Goal: Task Accomplishment & Management: Manage account settings

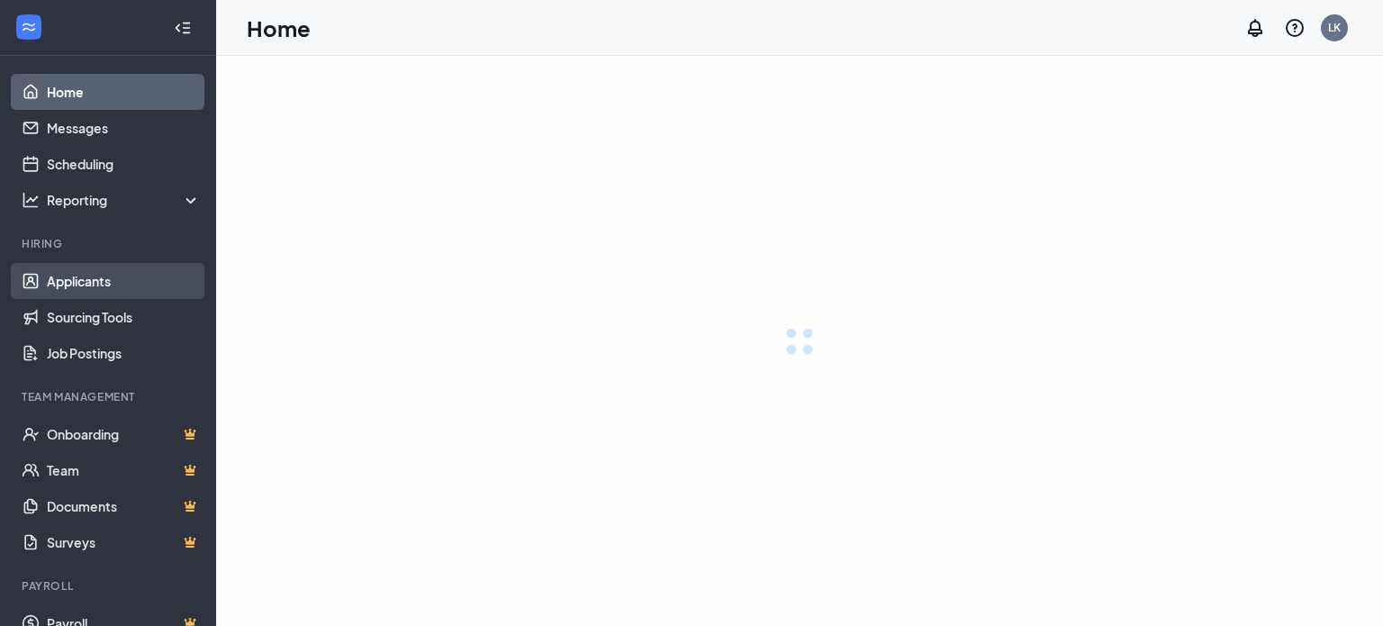
click at [131, 279] on link "Applicants" at bounding box center [124, 281] width 154 height 36
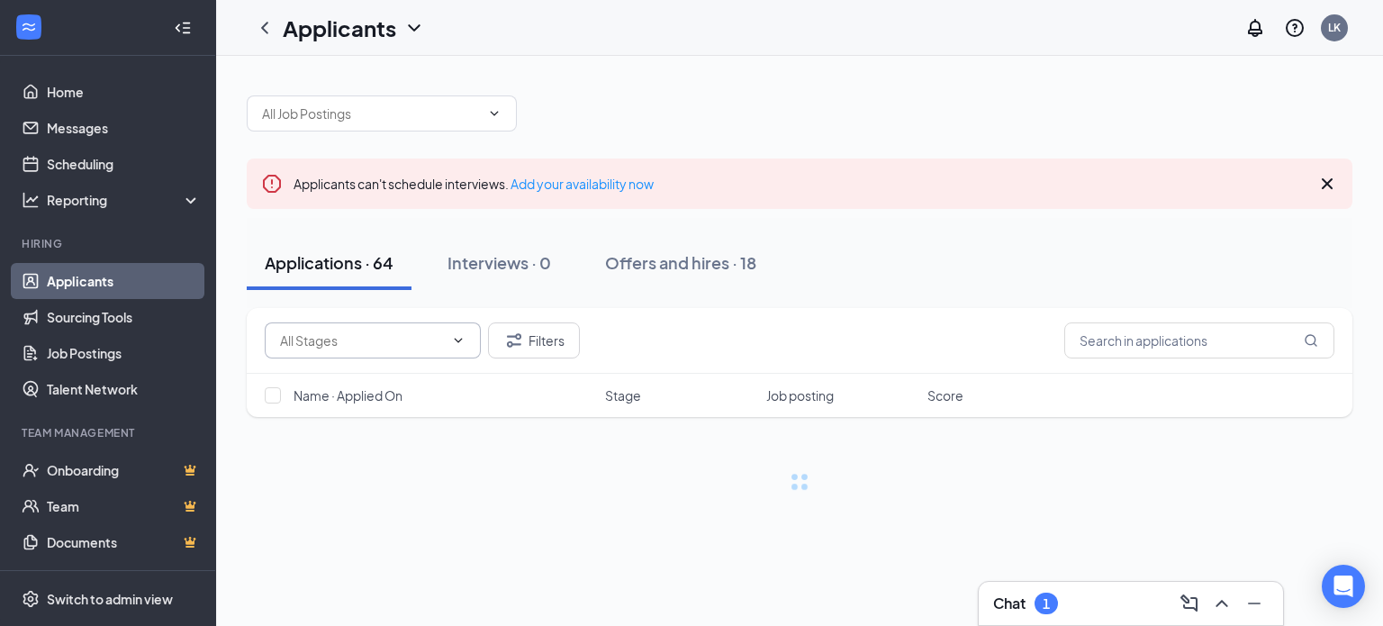
click at [376, 352] on span at bounding box center [373, 340] width 216 height 36
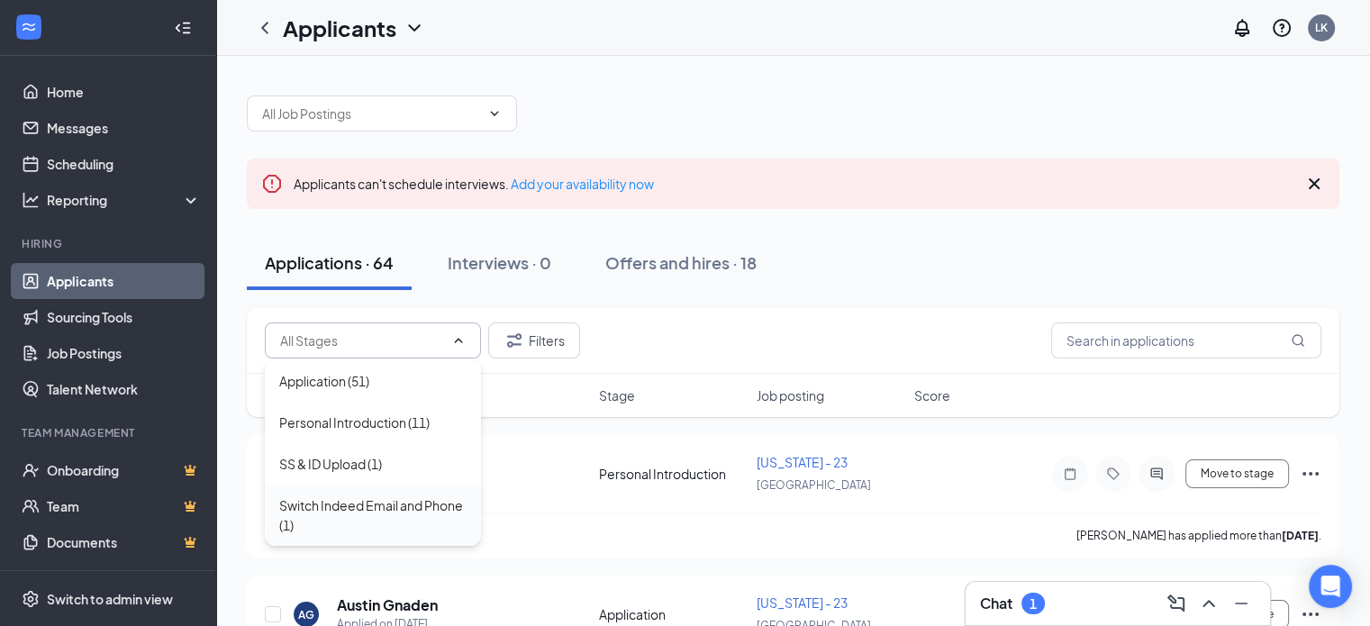
click at [367, 504] on div "Switch Indeed Email and Phone (1)" at bounding box center [372, 515] width 187 height 40
type input "Switch Indeed Email and Phone (1)"
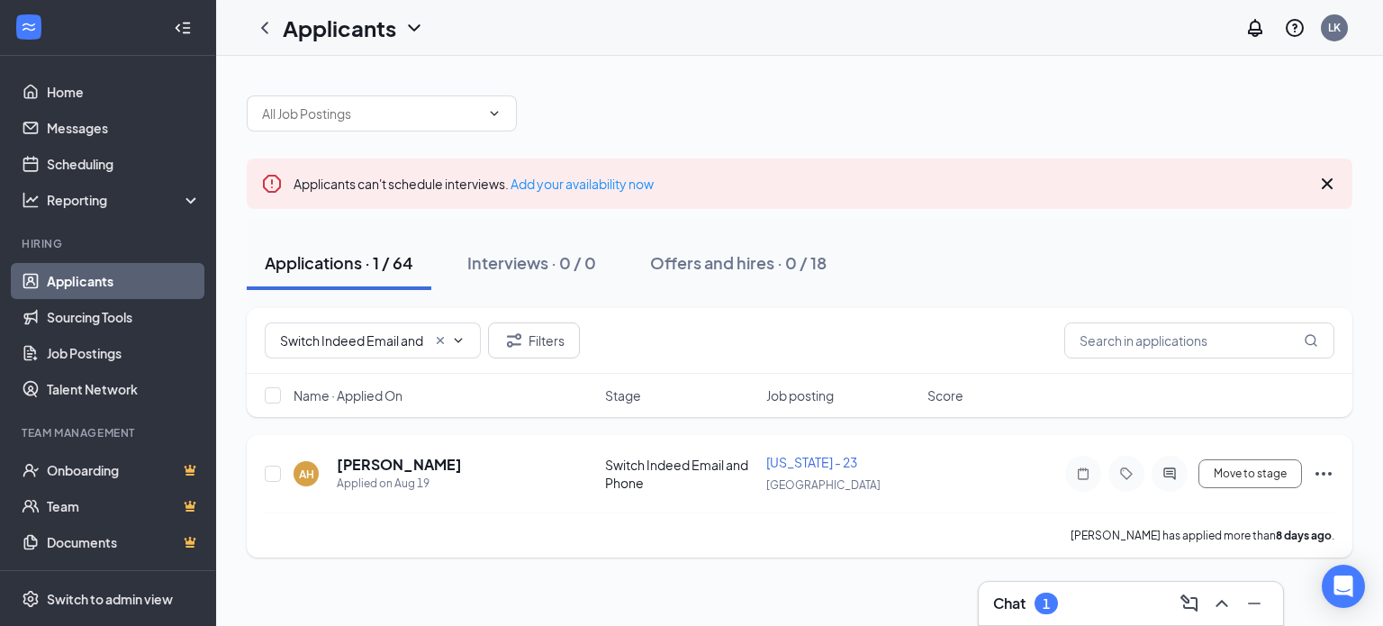
click at [439, 453] on div "[PERSON_NAME] Applied on [DATE] Switch Indeed Email and Phone [US_STATE] - 23 […" at bounding box center [800, 482] width 1070 height 59
click at [403, 463] on h5 "[PERSON_NAME]" at bounding box center [399, 465] width 125 height 20
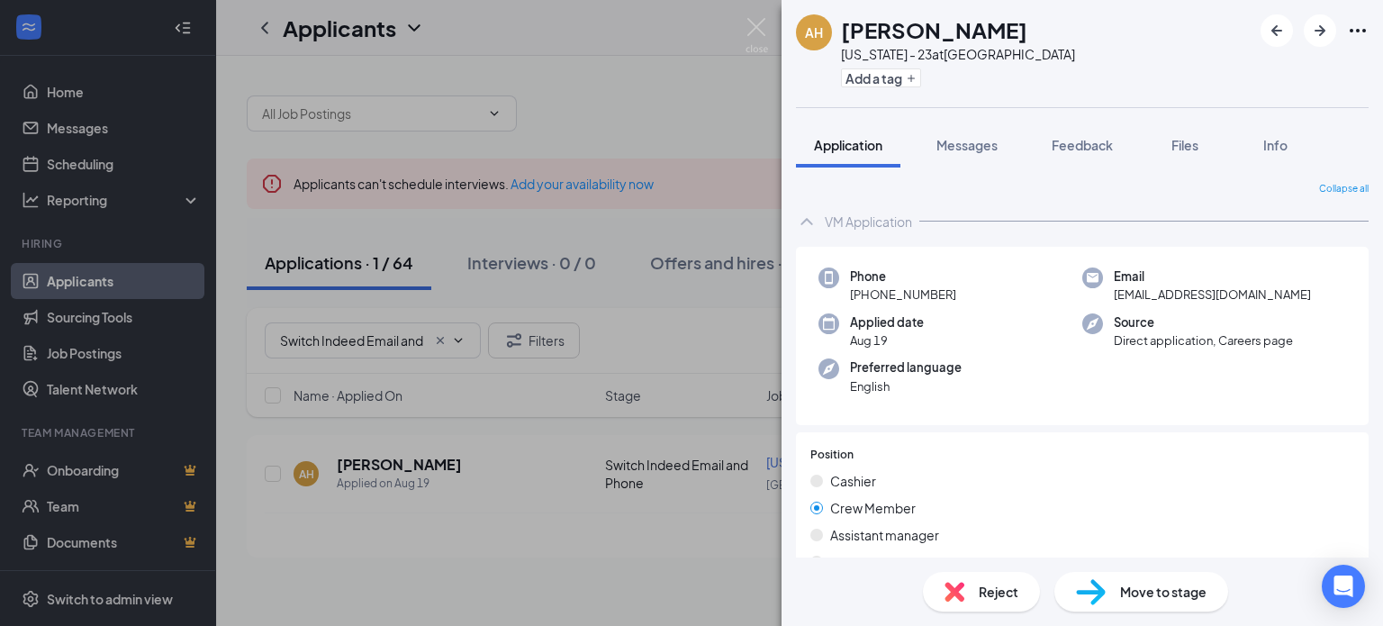
click at [1153, 590] on span "Move to stage" at bounding box center [1163, 592] width 86 height 20
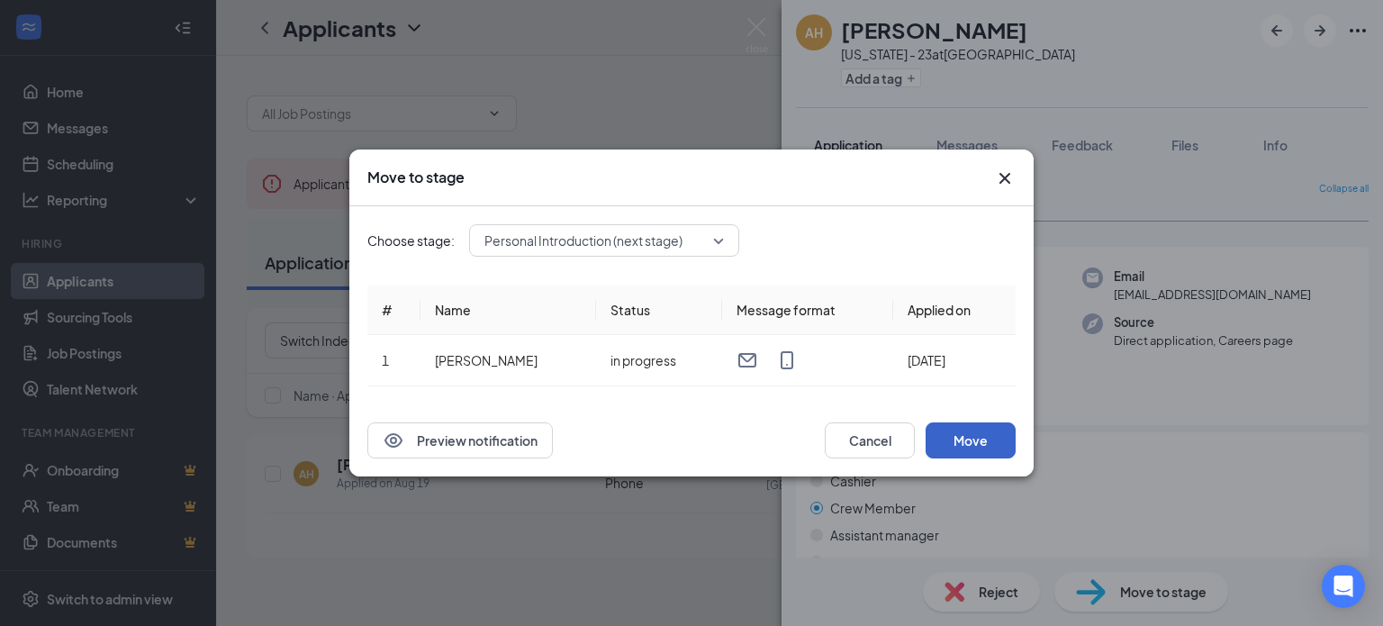
click at [993, 447] on button "Move" at bounding box center [971, 440] width 90 height 36
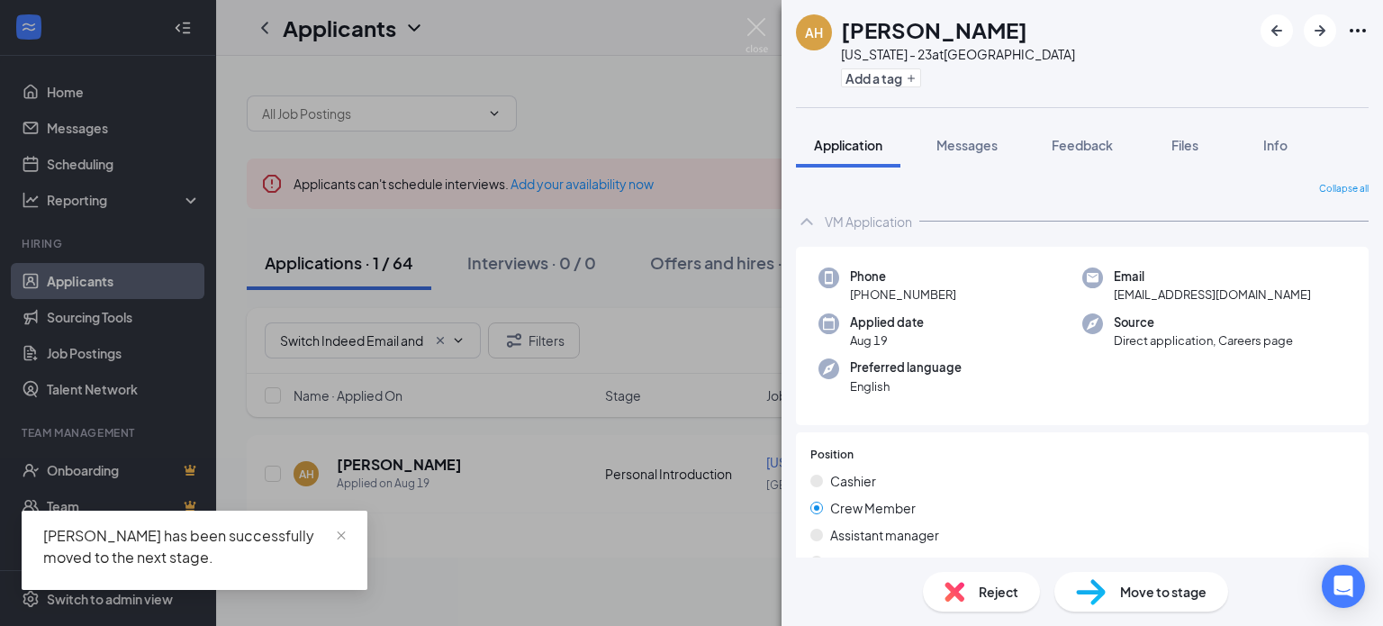
click at [720, 64] on div "[PERSON_NAME] [US_STATE] - 23 at [GEOGRAPHIC_DATA] Add a tag Application Messag…" at bounding box center [691, 313] width 1383 height 626
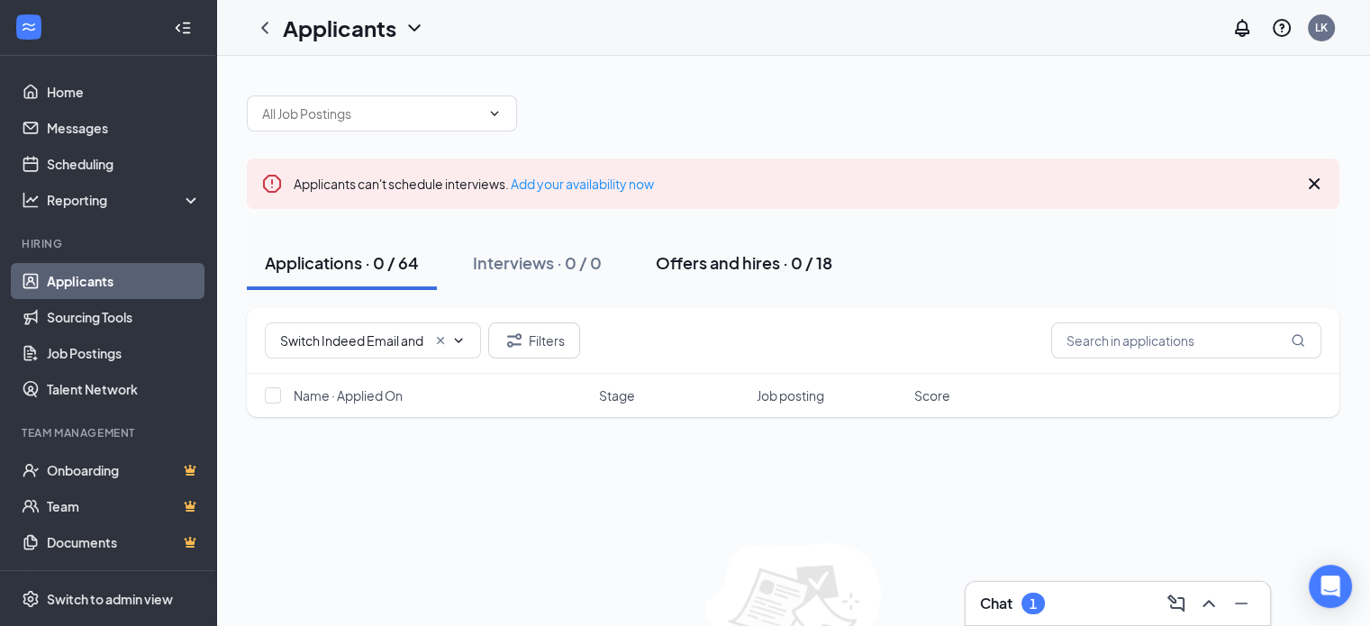
click at [769, 267] on div "Offers and hires · 0 / 18" at bounding box center [744, 262] width 176 height 23
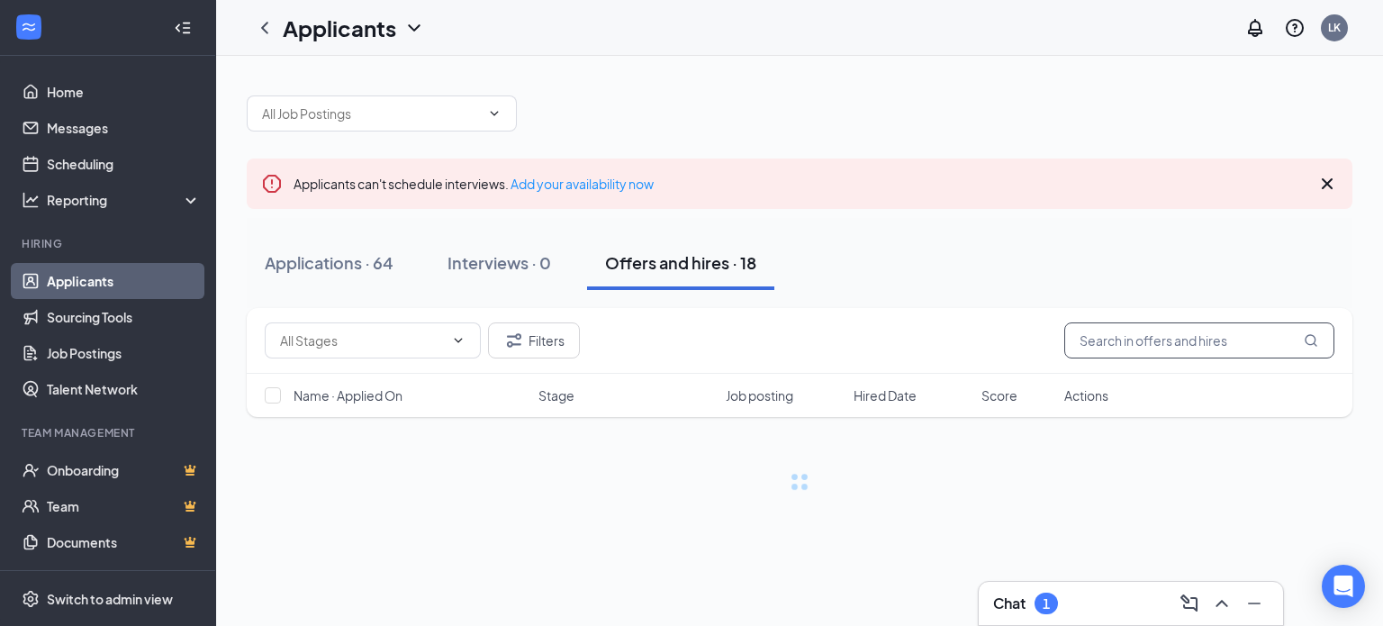
click at [1126, 338] on input "text" at bounding box center [1199, 340] width 270 height 36
click at [429, 349] on span at bounding box center [373, 340] width 216 height 36
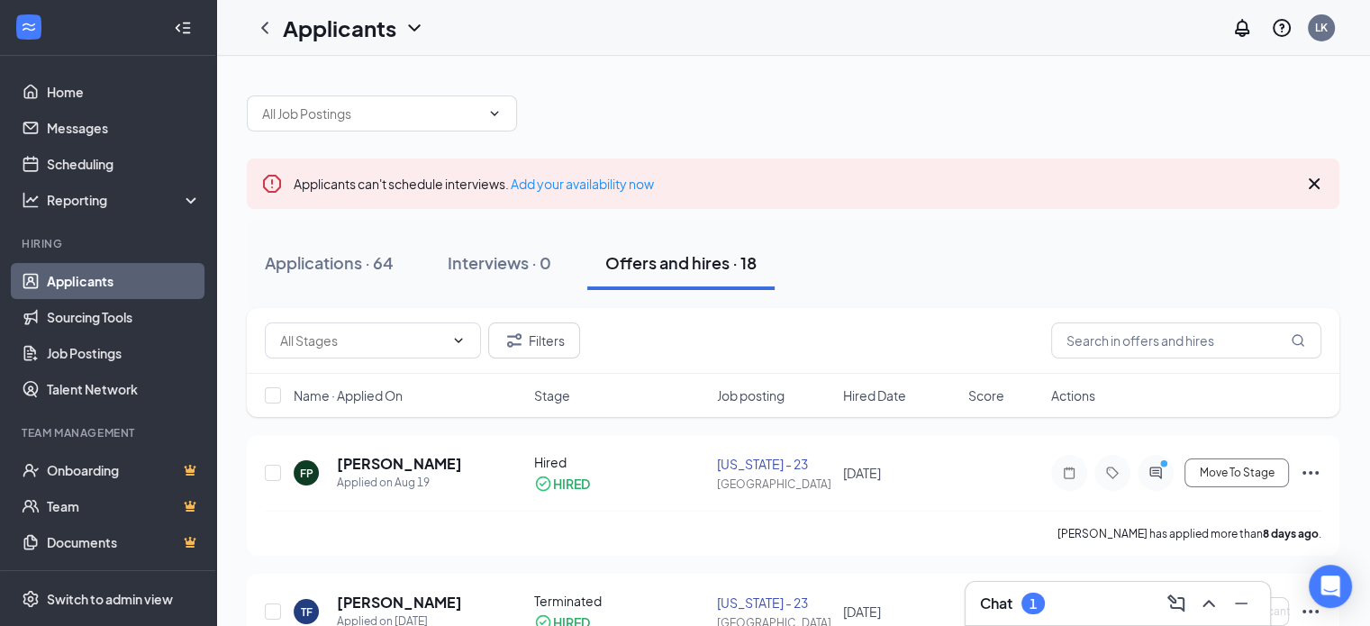
click at [908, 244] on div "Applications · 64 Interviews · 0 Offers and hires · 18" at bounding box center [793, 263] width 1092 height 54
click at [436, 347] on input "text" at bounding box center [362, 340] width 164 height 20
click at [350, 256] on div "Applications · 64" at bounding box center [329, 262] width 129 height 23
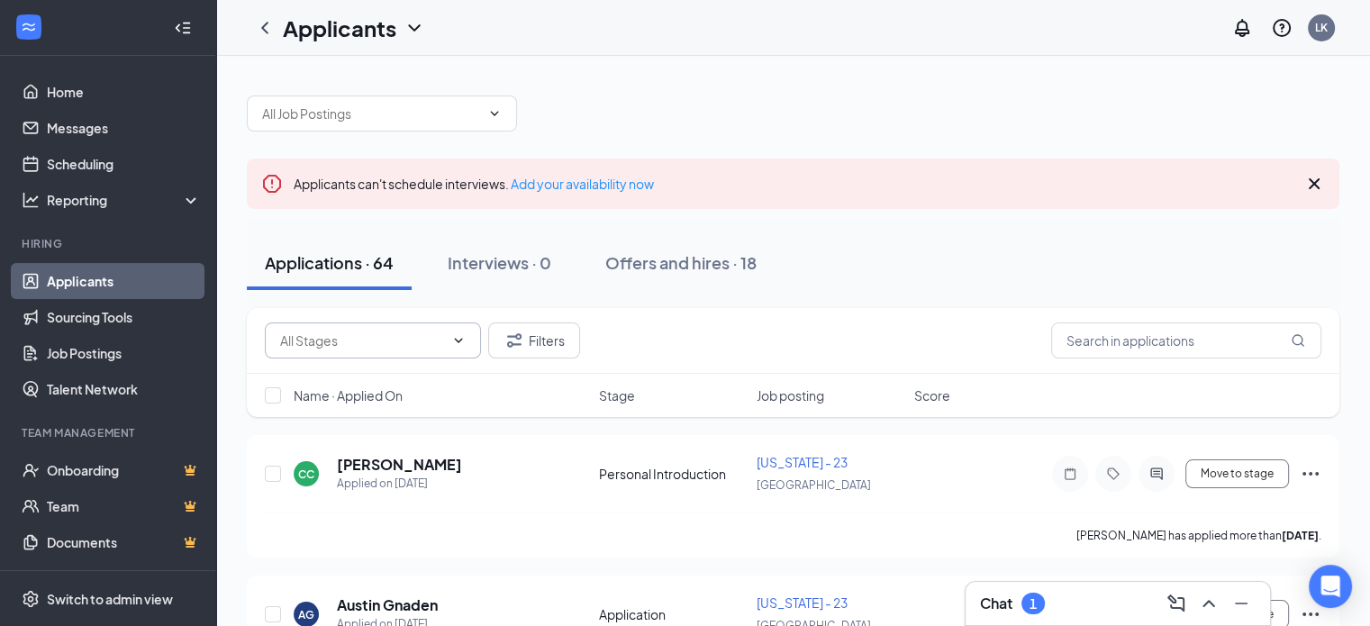
click at [420, 348] on input "text" at bounding box center [362, 340] width 164 height 20
click at [1078, 606] on div "Chat 1" at bounding box center [1118, 603] width 276 height 29
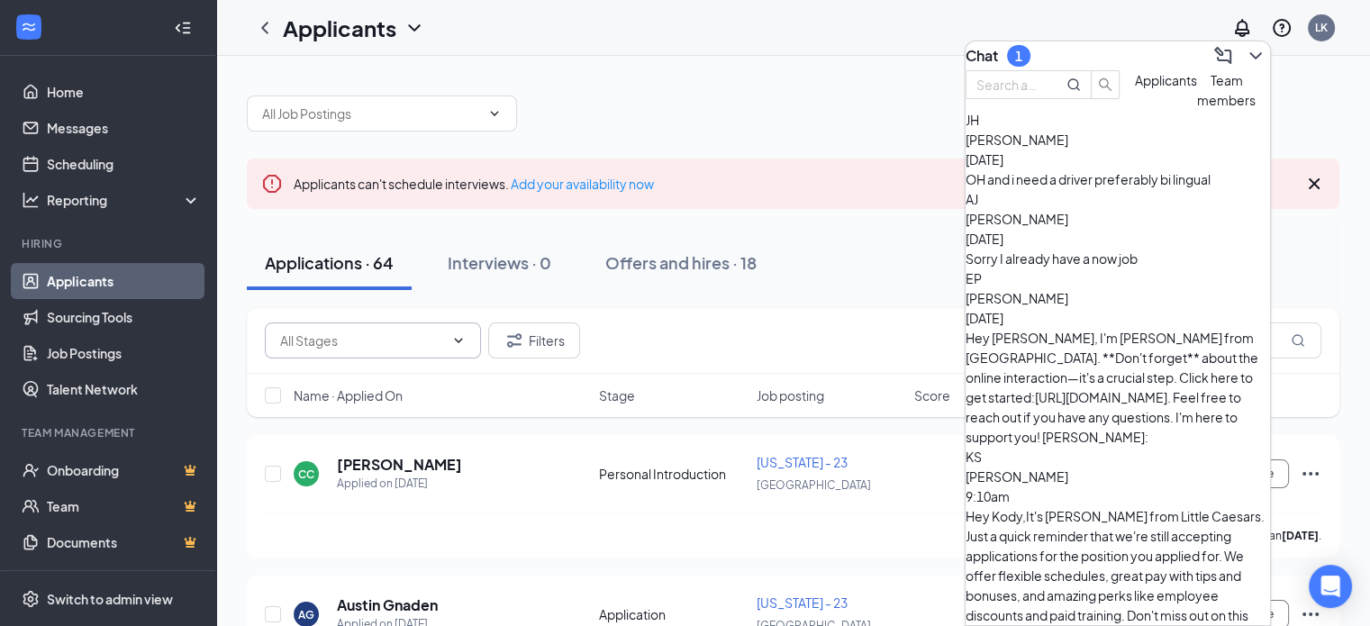
click at [421, 348] on input "text" at bounding box center [362, 340] width 164 height 20
click at [386, 464] on div "SS & ID Upload (1)" at bounding box center [372, 464] width 187 height 20
type input "SS & ID Upload (1)"
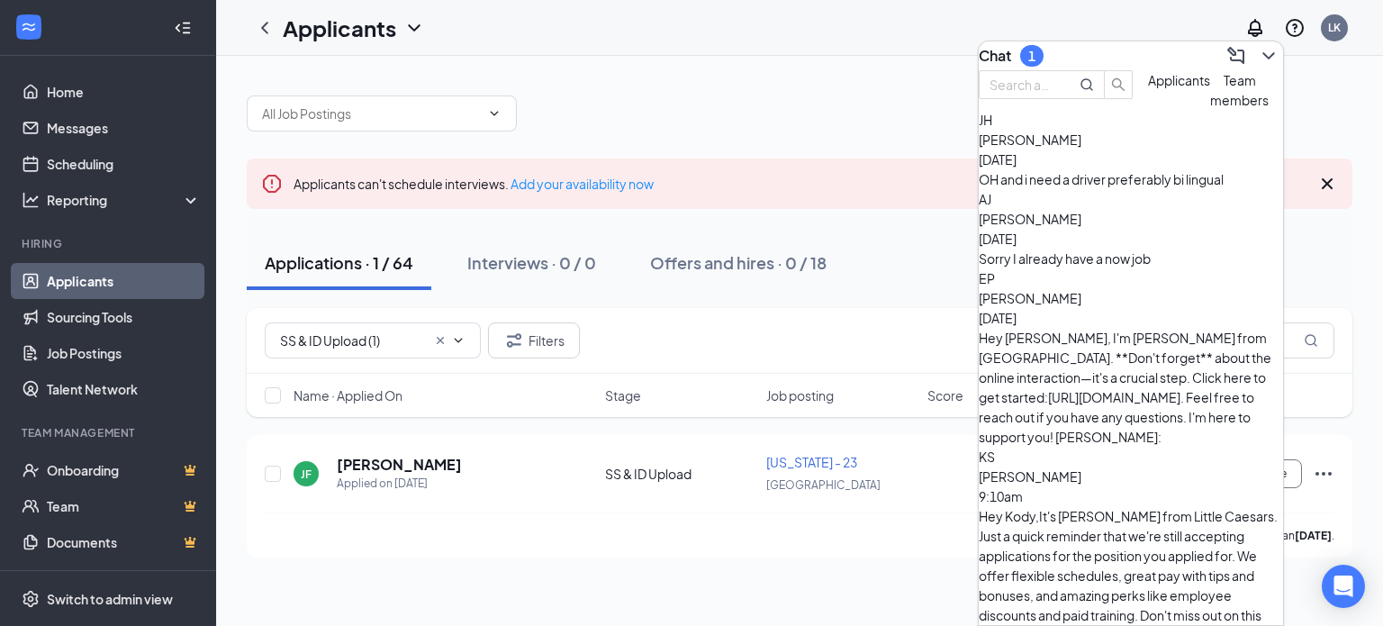
click at [1112, 189] on div "OH and i need a driver preferably bi lingual" at bounding box center [1131, 179] width 304 height 20
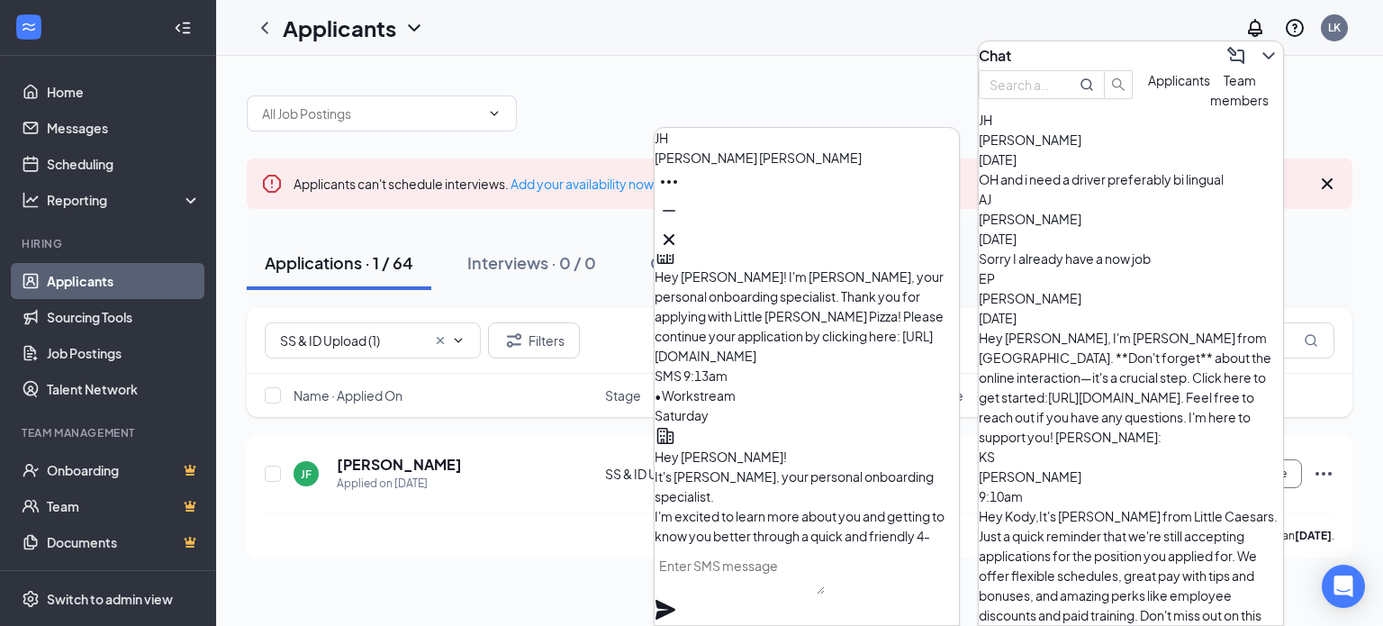
scroll to position [-1080, 0]
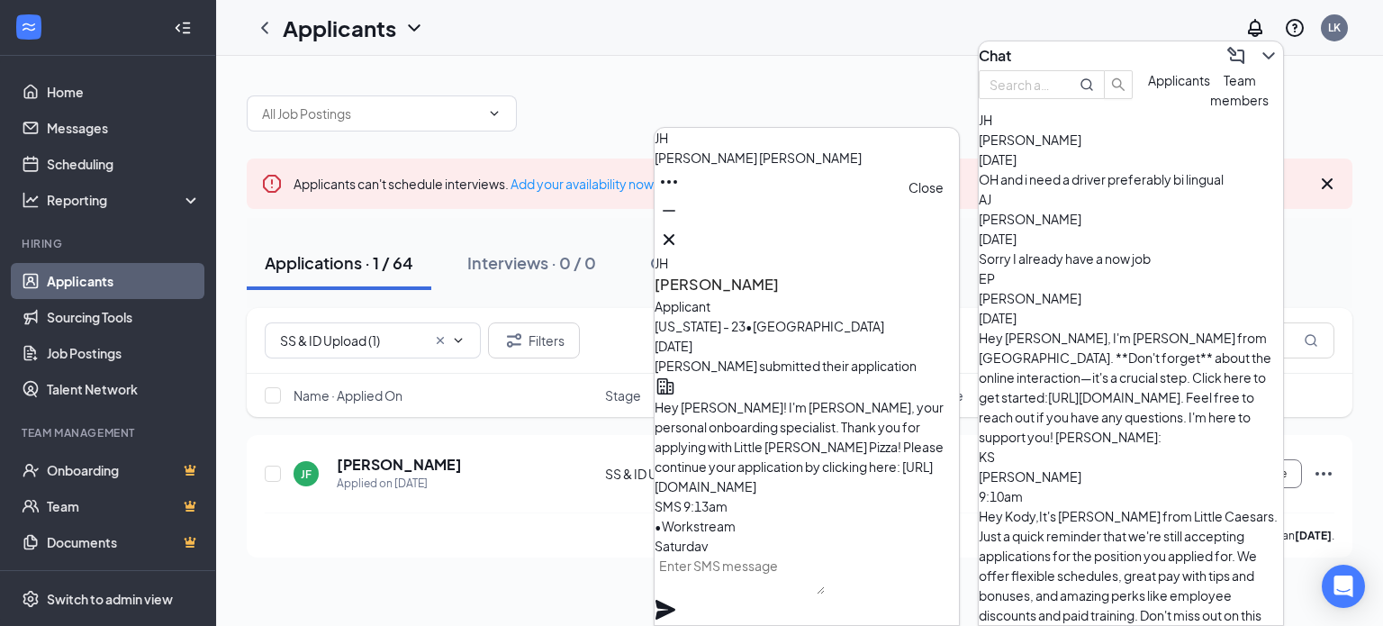
click at [674, 237] on icon "Cross" at bounding box center [669, 239] width 11 height 11
